Goal: Find specific page/section: Find specific page/section

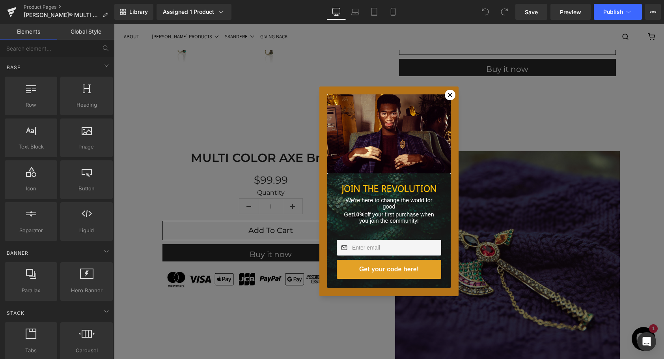
scroll to position [325, 0]
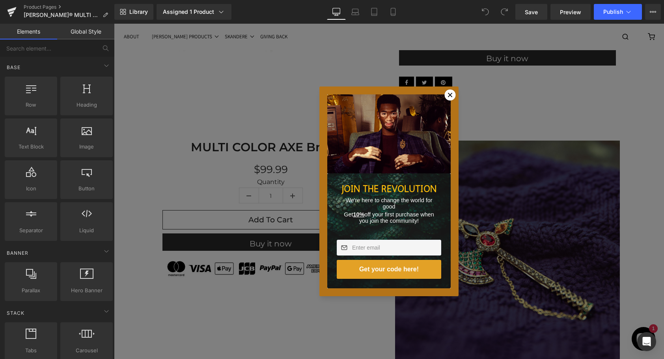
click at [450, 94] on icon at bounding box center [450, 95] width 4 height 4
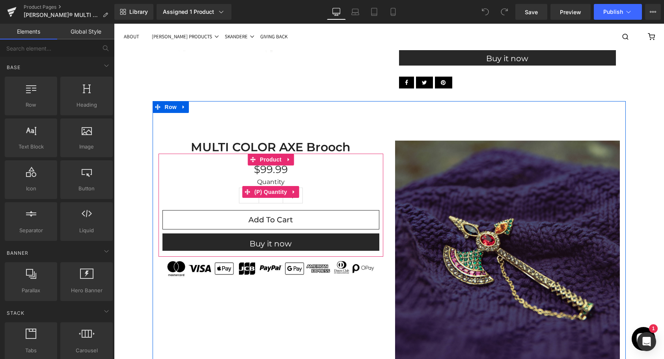
click at [338, 178] on label "Quantity" at bounding box center [271, 182] width 217 height 9
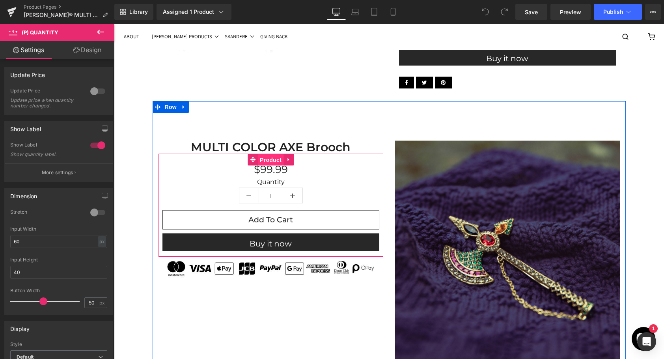
click at [271, 160] on span "Product" at bounding box center [271, 160] width 26 height 12
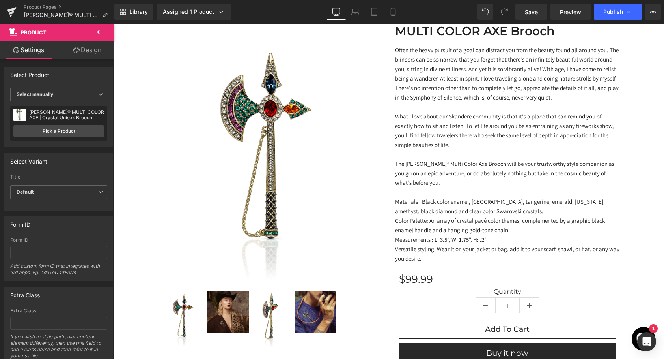
scroll to position [0, 0]
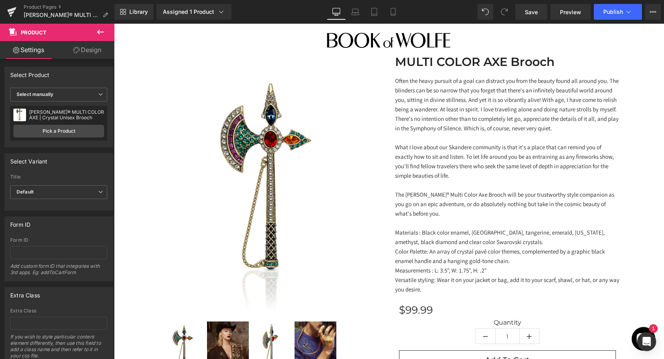
click at [100, 30] on icon at bounding box center [100, 31] width 9 height 9
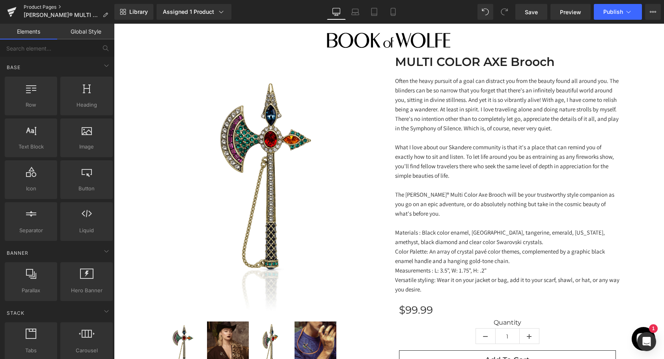
click at [53, 7] on link "Product Pages" at bounding box center [69, 7] width 91 height 6
